Goal: Information Seeking & Learning: Learn about a topic

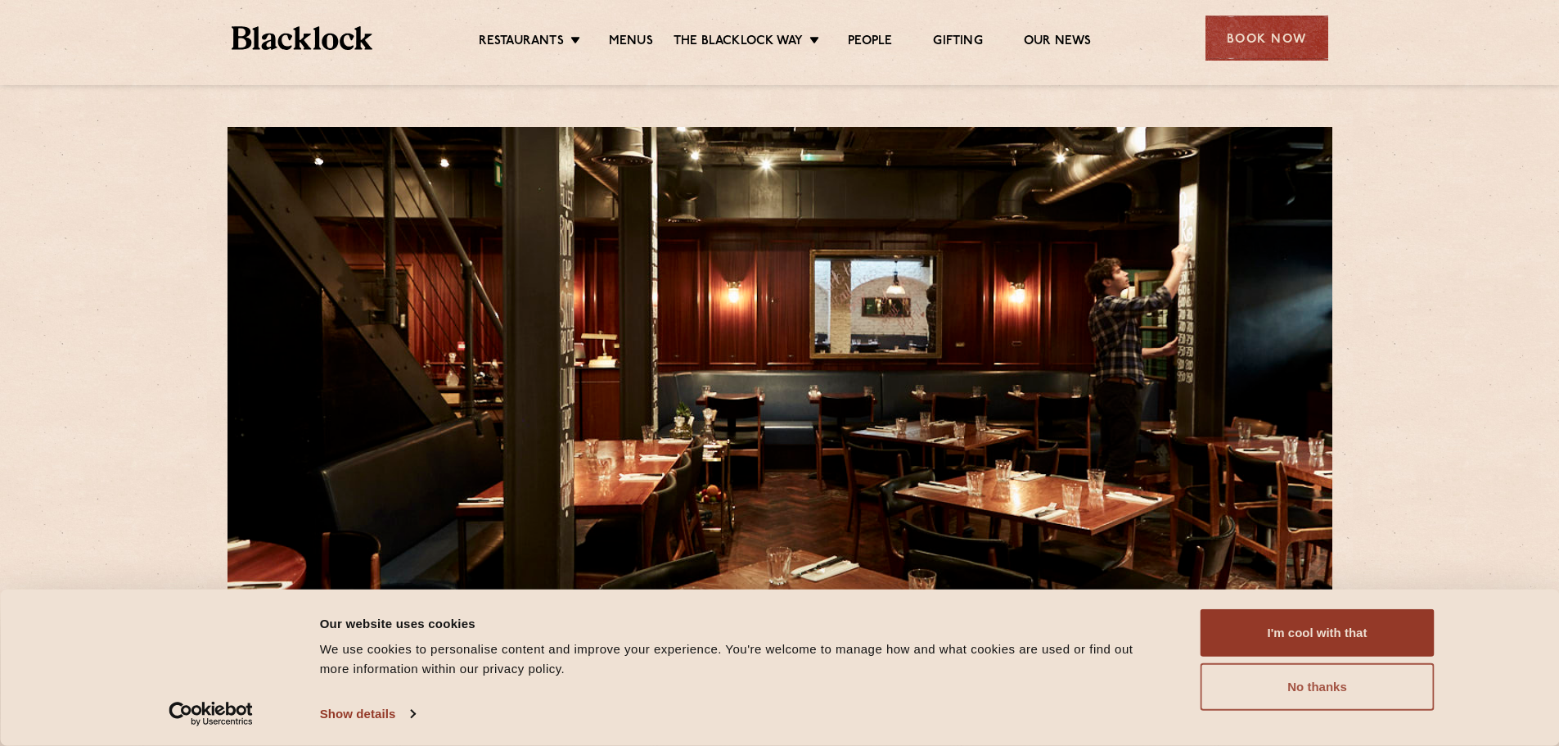
click at [1385, 691] on button "No thanks" at bounding box center [1318, 686] width 234 height 47
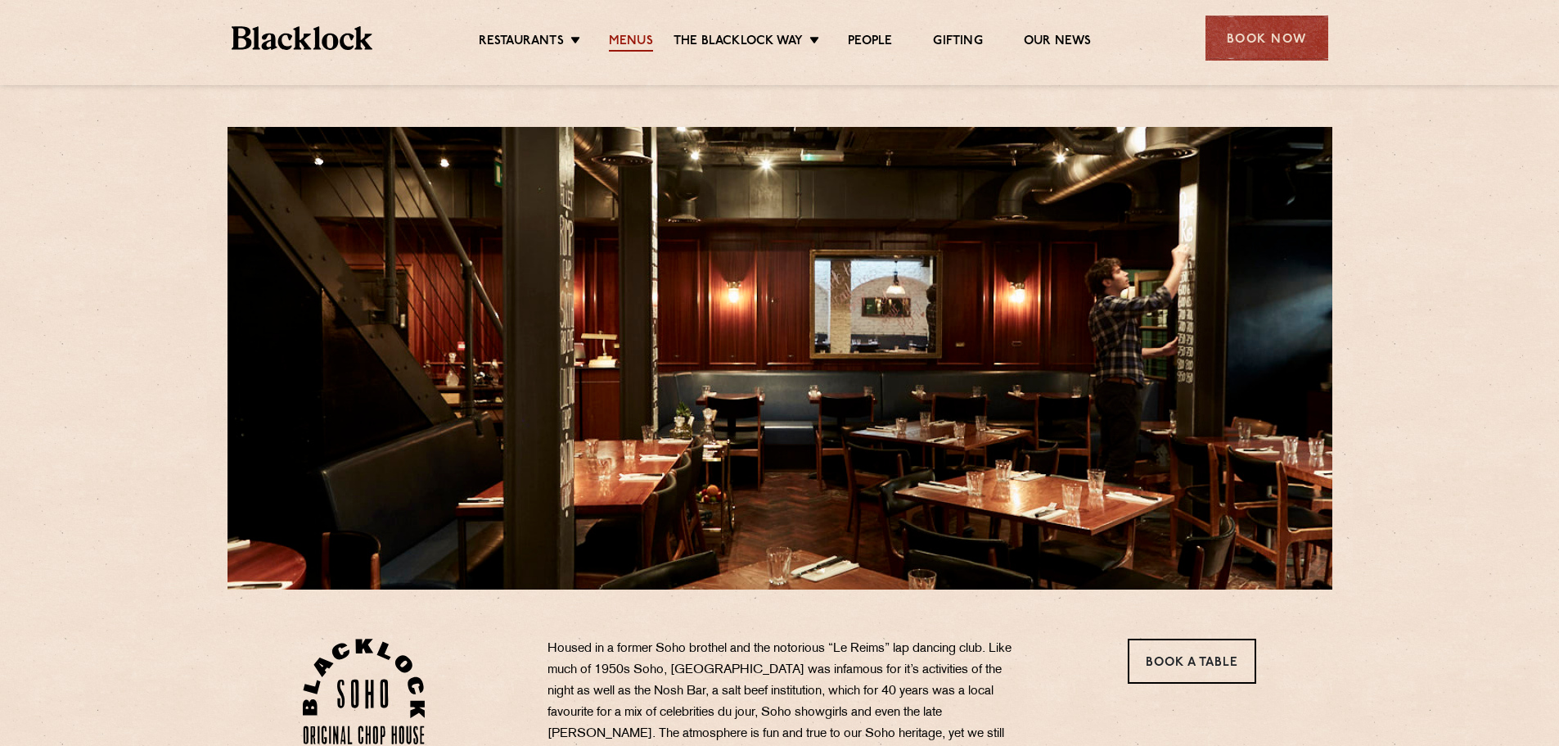
click at [629, 39] on link "Menus" at bounding box center [631, 43] width 44 height 18
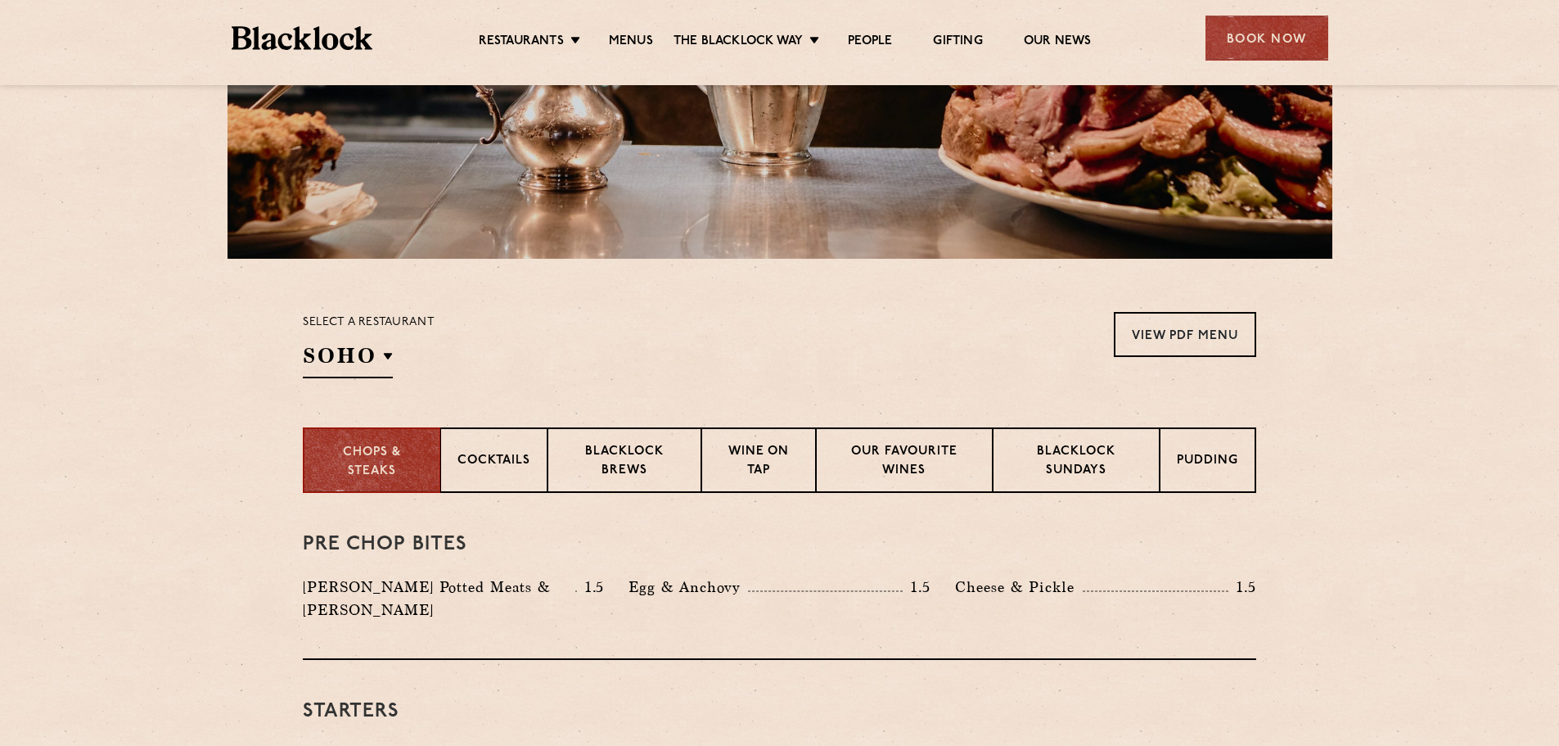
scroll to position [491, 0]
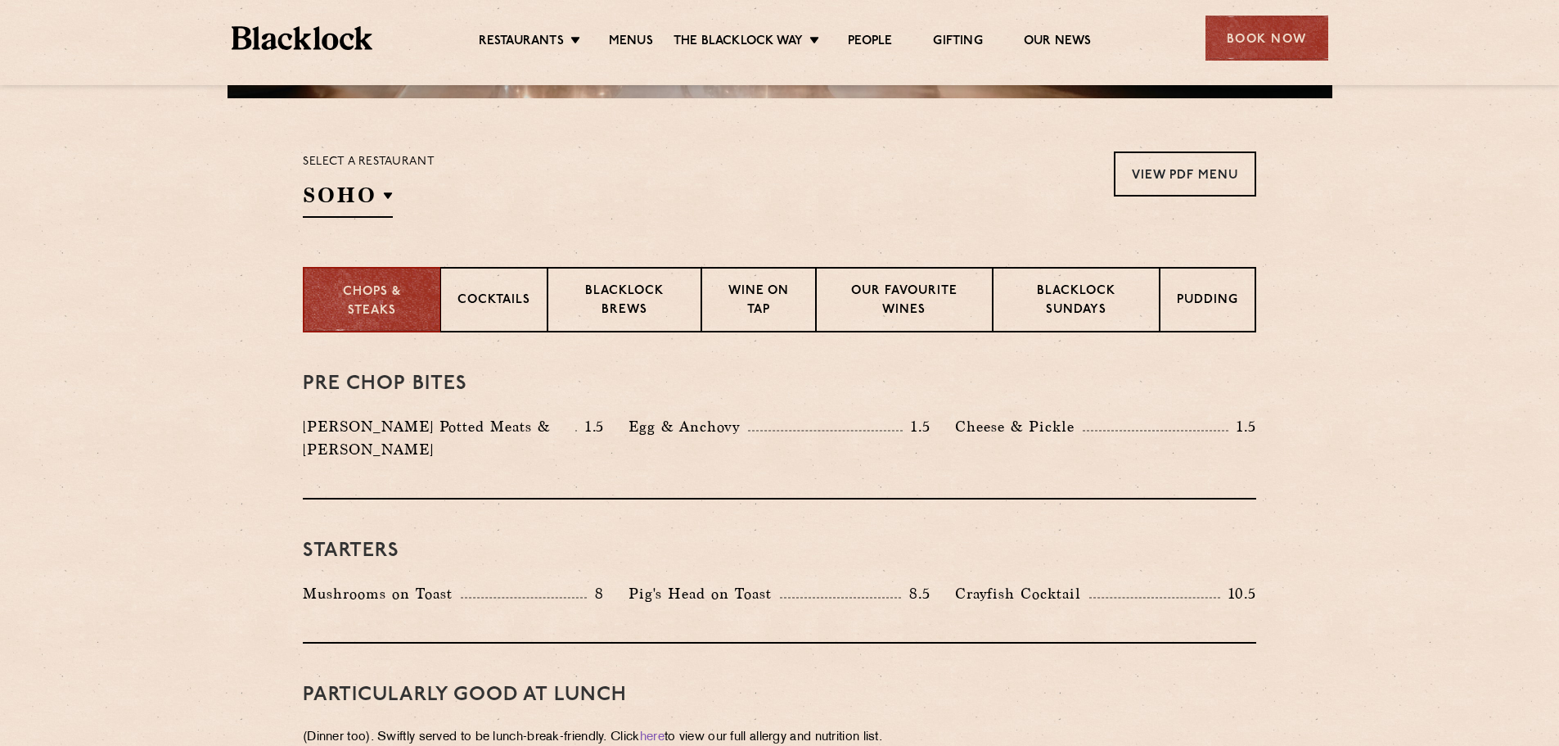
click at [623, 209] on div "Select a restaurant SOHO Soho Birmingham City Shoreditch Covent Garden Canary W…" at bounding box center [779, 184] width 953 height 66
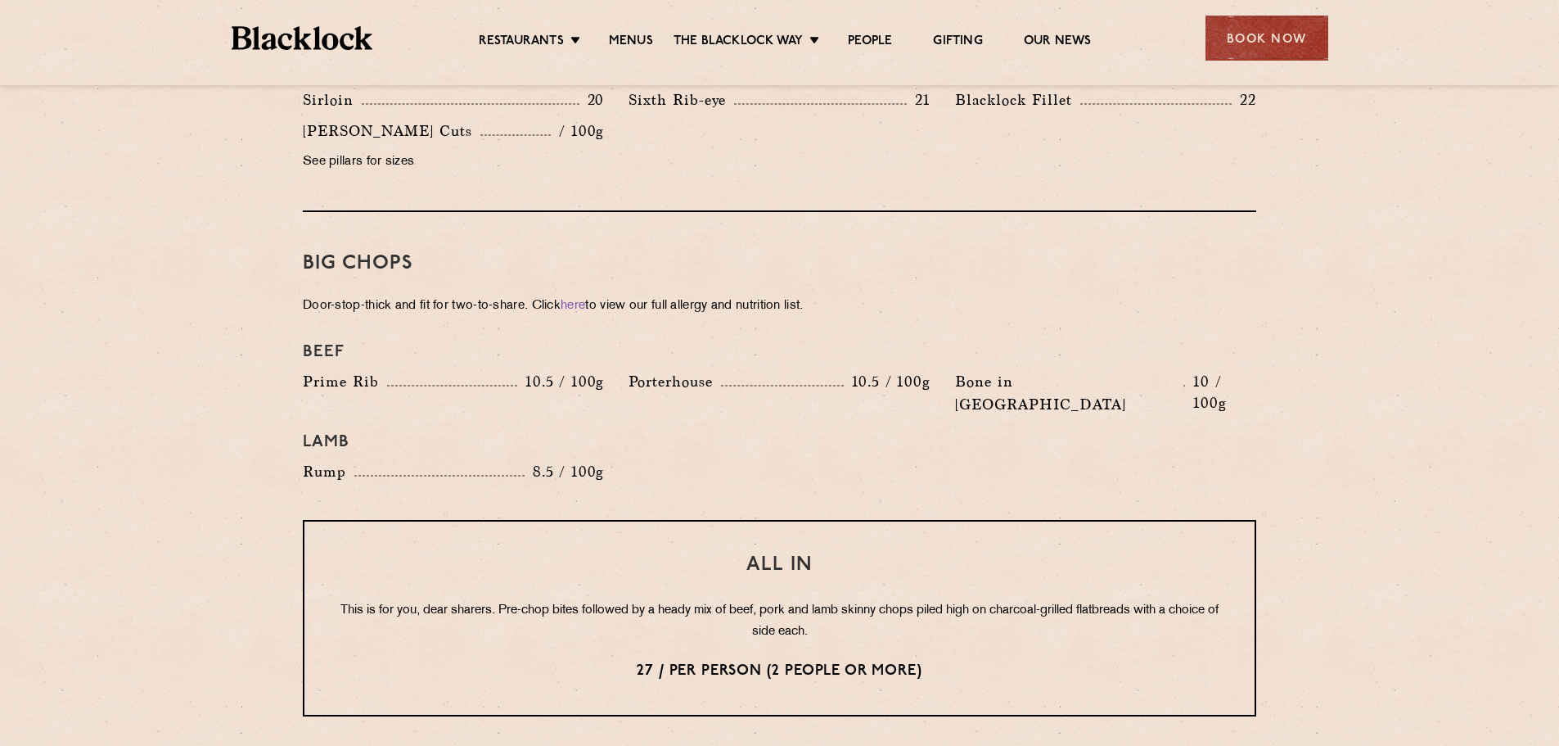
scroll to position [1801, 0]
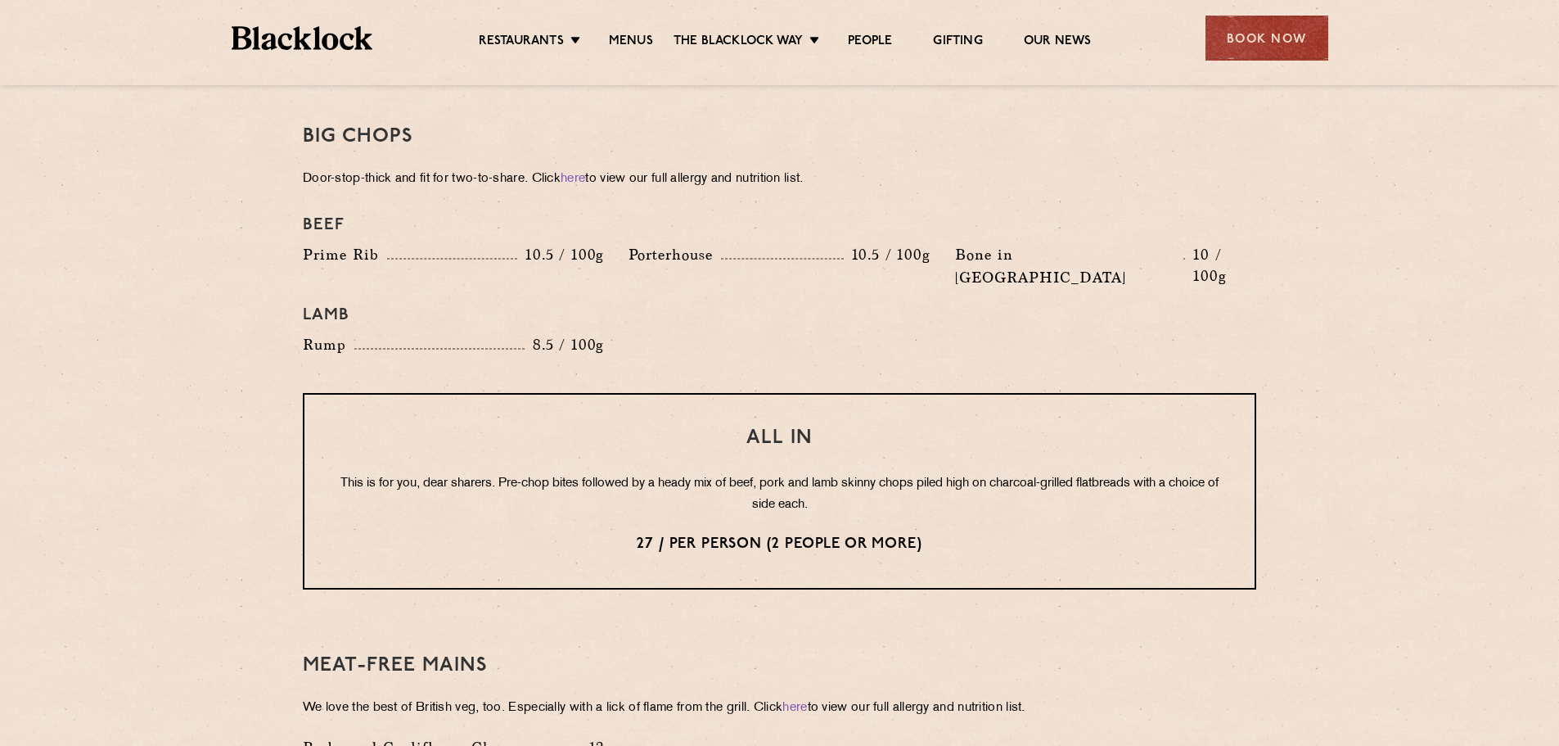
drag, startPoint x: 1440, startPoint y: 240, endPoint x: 1418, endPoint y: 234, distance: 23.6
click at [1434, 237] on section "Pre Chop Bites Blacklock Potted Meats & Kimchi 1.5 Egg & Anchovy 1.5 Cheese & P…" at bounding box center [779, 200] width 1559 height 2355
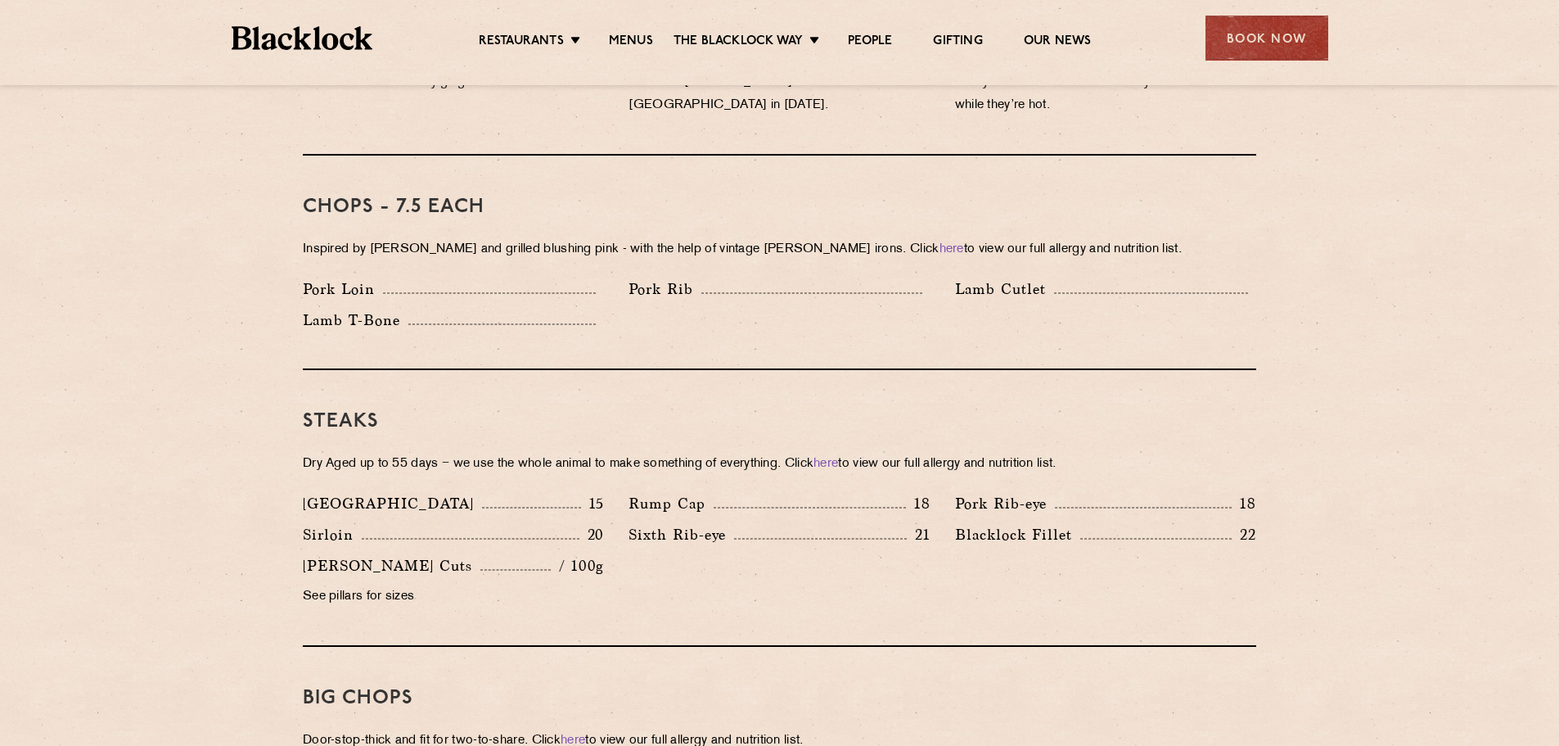
scroll to position [983, 0]
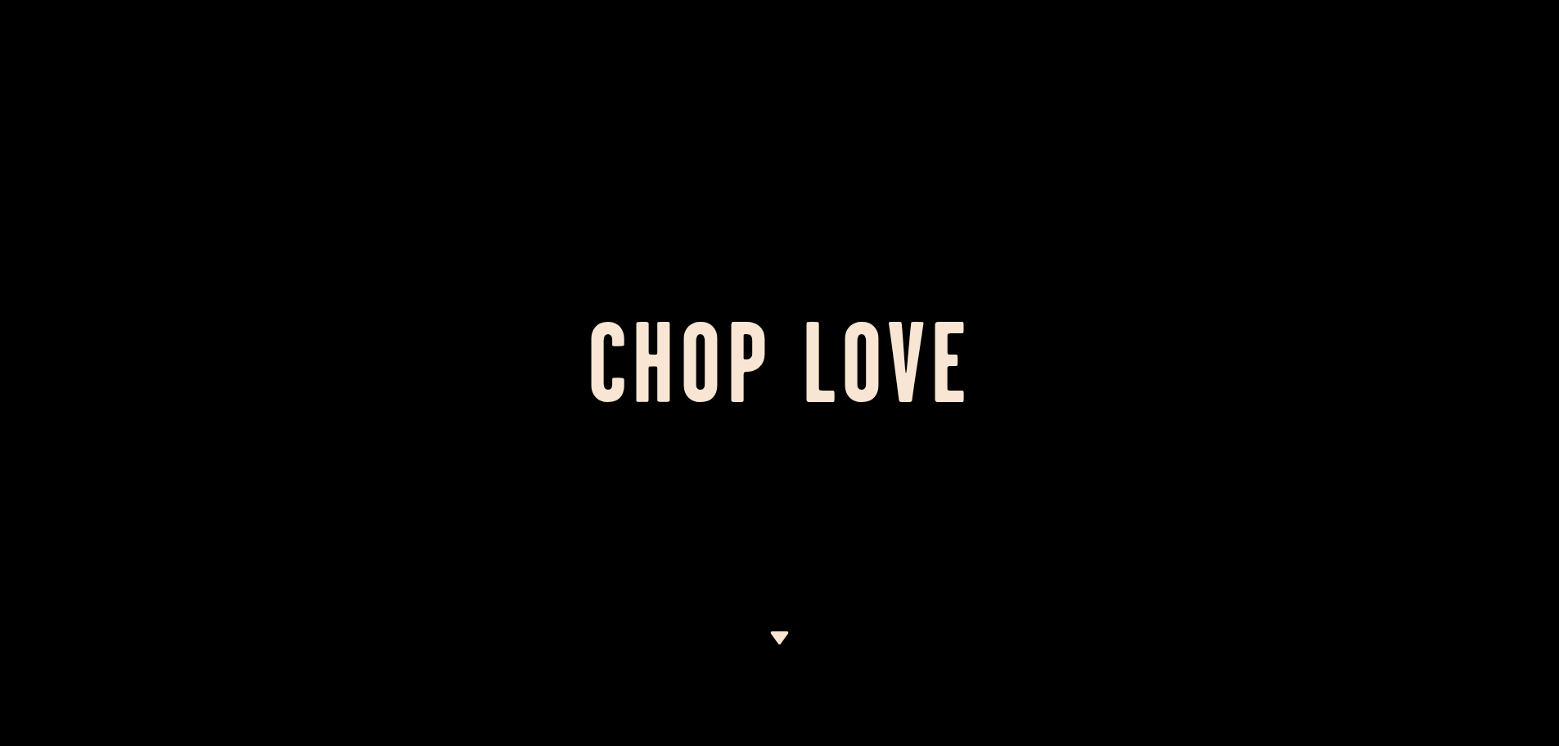
click at [1359, 124] on div at bounding box center [779, 373] width 1559 height 746
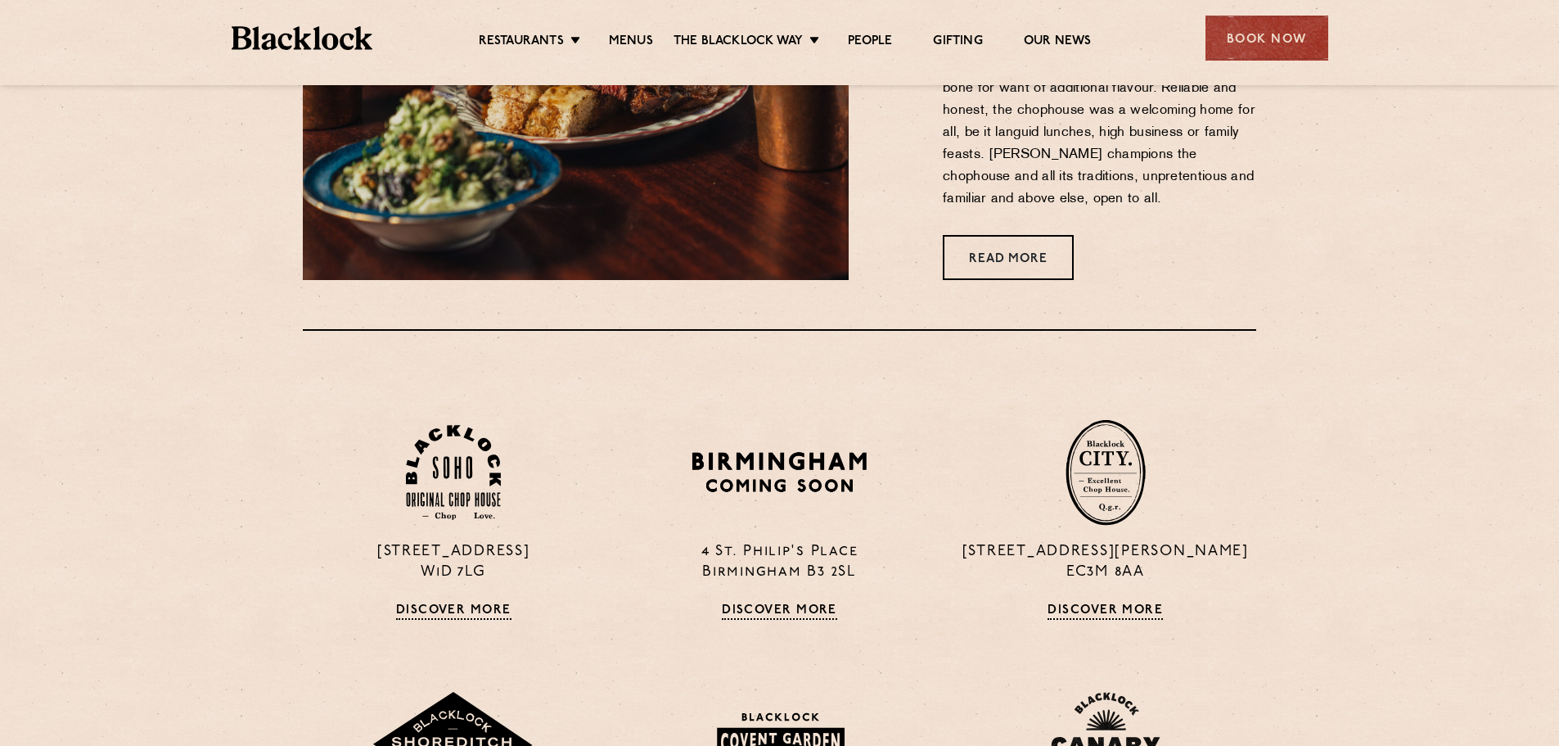
scroll to position [1309, 0]
